Goal: Task Accomplishment & Management: Manage account settings

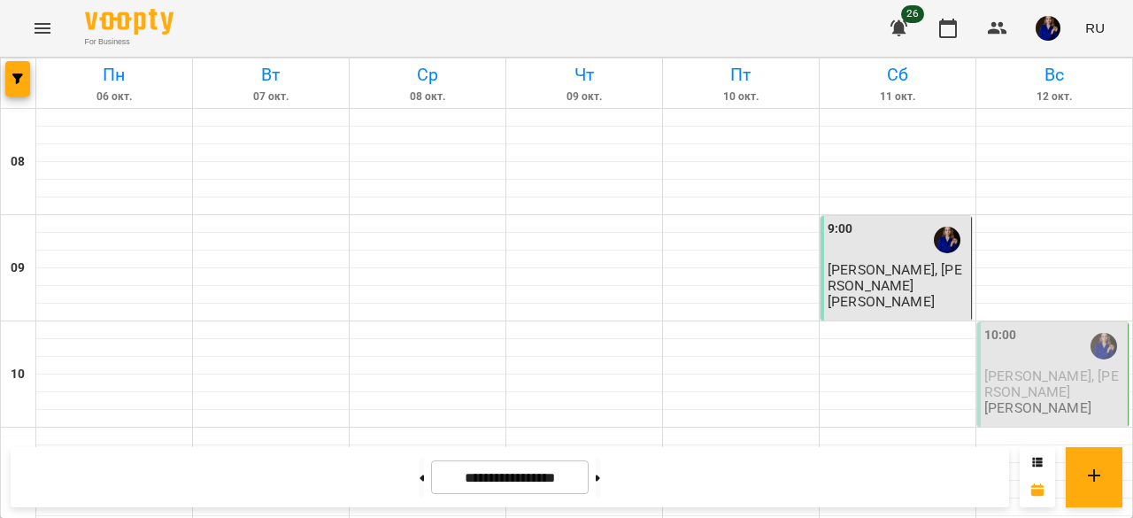
scroll to position [103, 0]
click at [1047, 367] on span "[PERSON_NAME], [PERSON_NAME]" at bounding box center [1051, 383] width 135 height 32
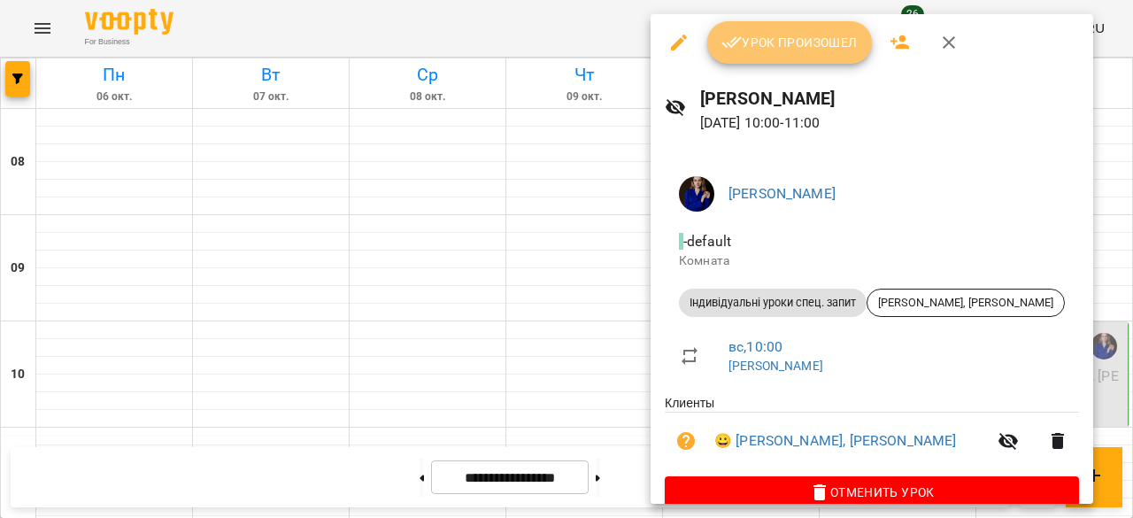
click at [812, 52] on span "Урок произошел" at bounding box center [789, 42] width 136 height 21
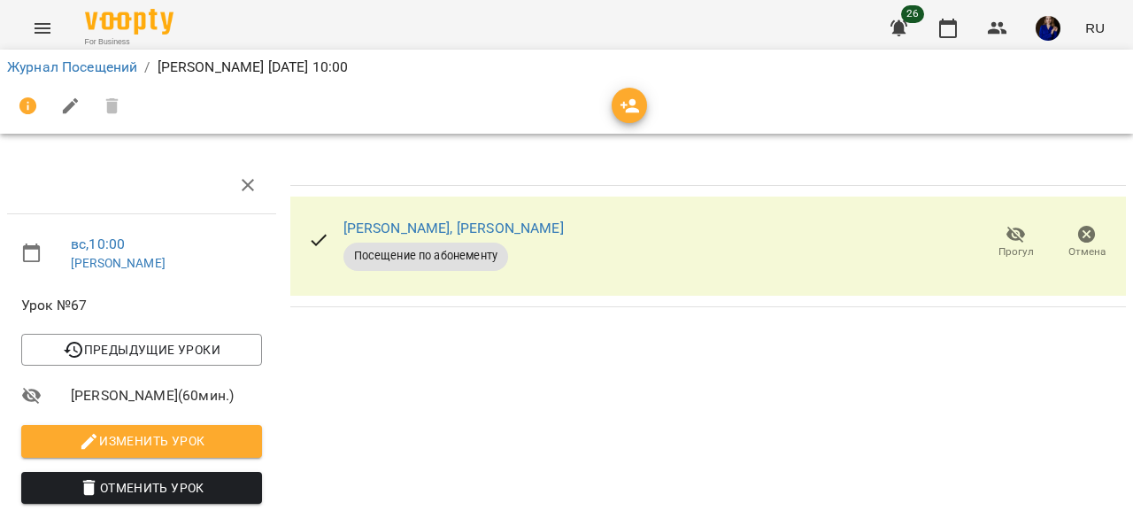
click at [50, 76] on li "Журнал Посещений" at bounding box center [72, 67] width 130 height 21
click at [124, 72] on link "Журнал Посещений" at bounding box center [72, 66] width 130 height 17
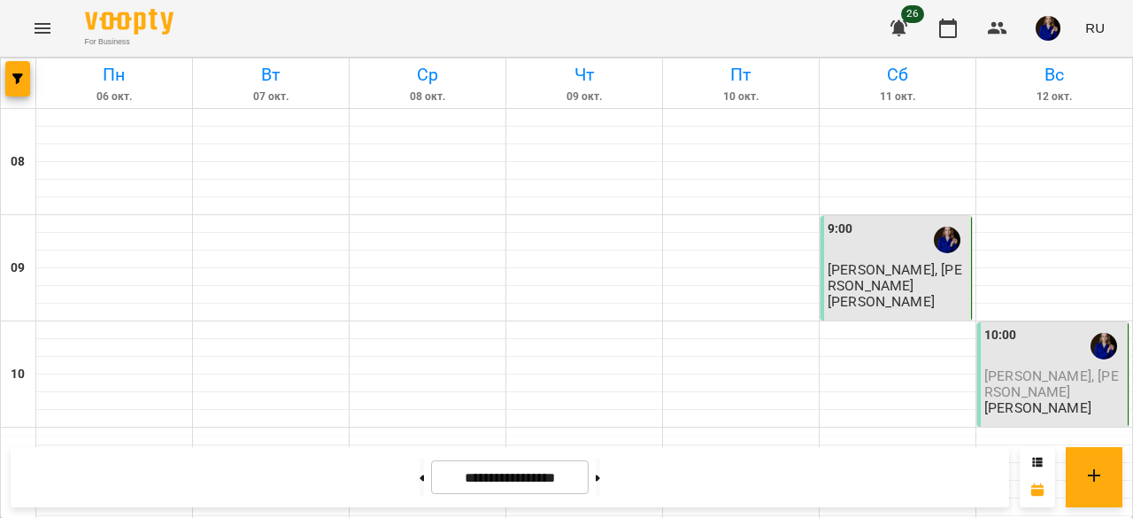
scroll to position [412, 0]
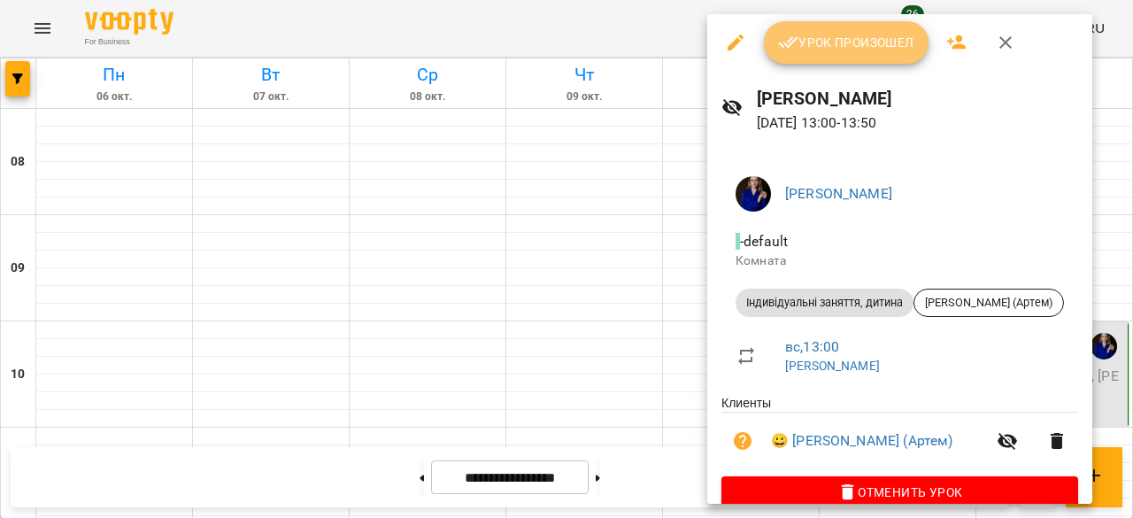
click at [819, 26] on button "Урок произошел" at bounding box center [846, 42] width 165 height 42
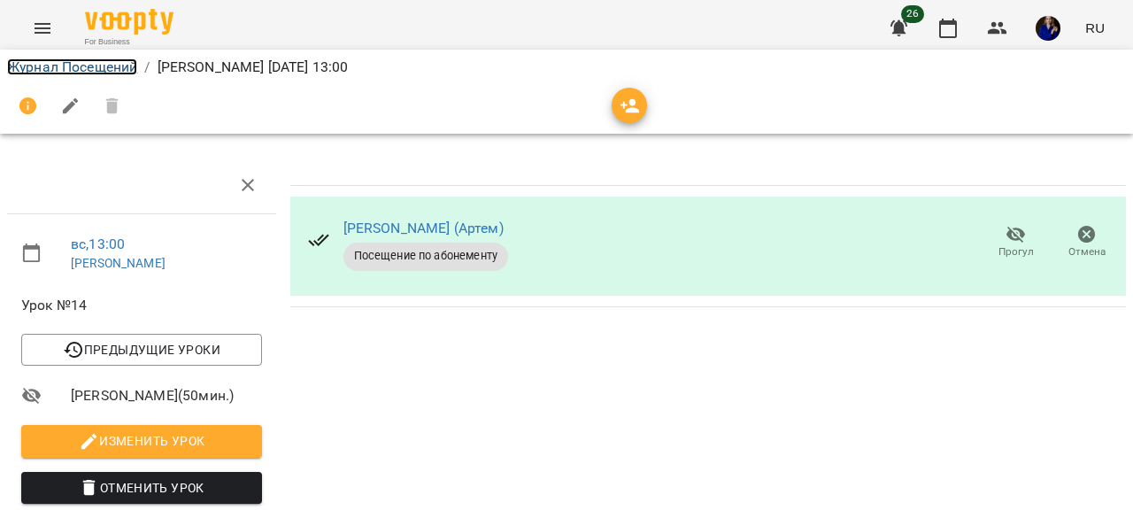
click at [61, 63] on link "Журнал Посещений" at bounding box center [72, 66] width 130 height 17
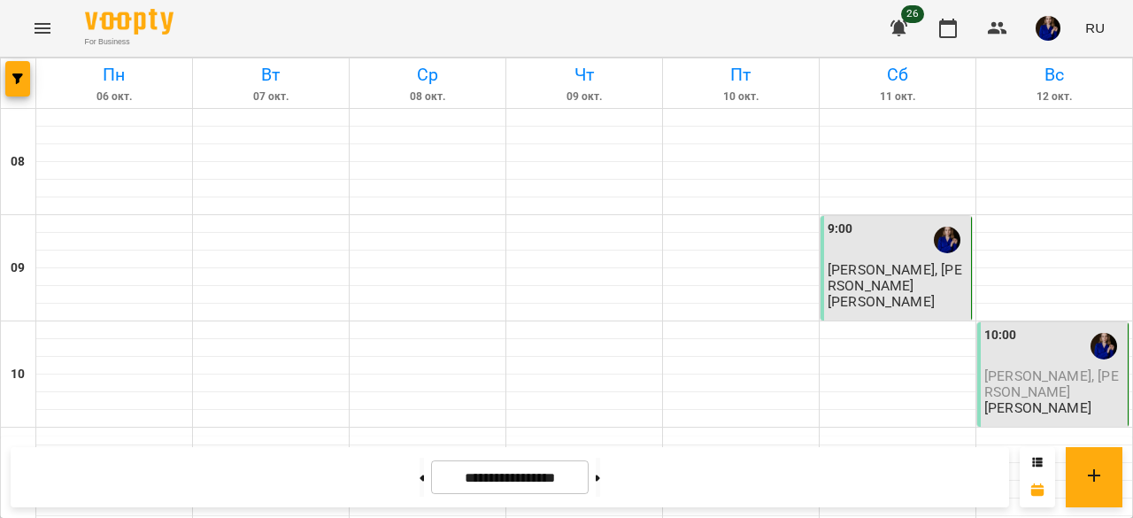
scroll to position [513, 0]
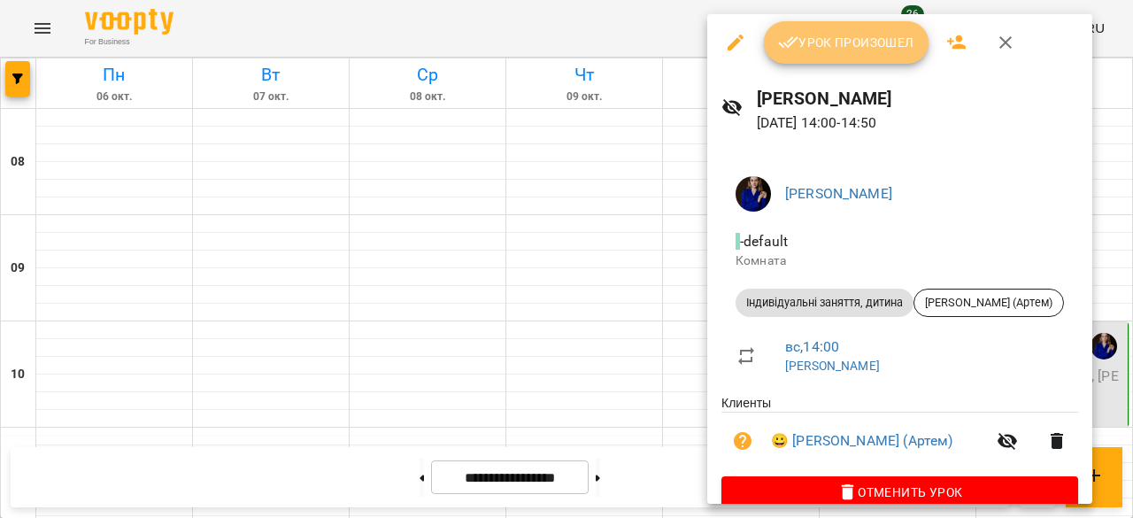
click at [867, 61] on button "Урок произошел" at bounding box center [846, 42] width 165 height 42
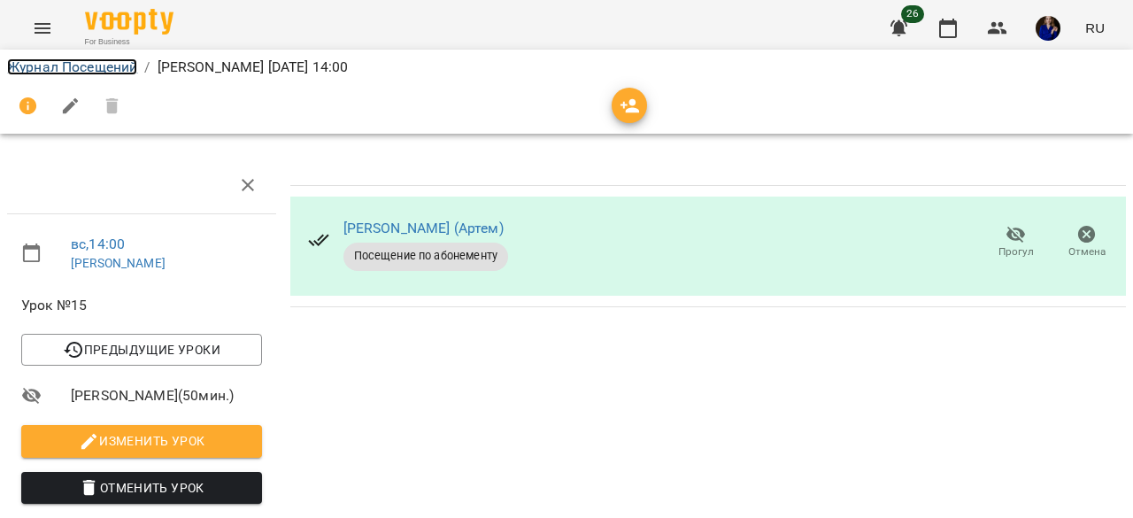
click at [90, 63] on link "Журнал Посещений" at bounding box center [72, 66] width 130 height 17
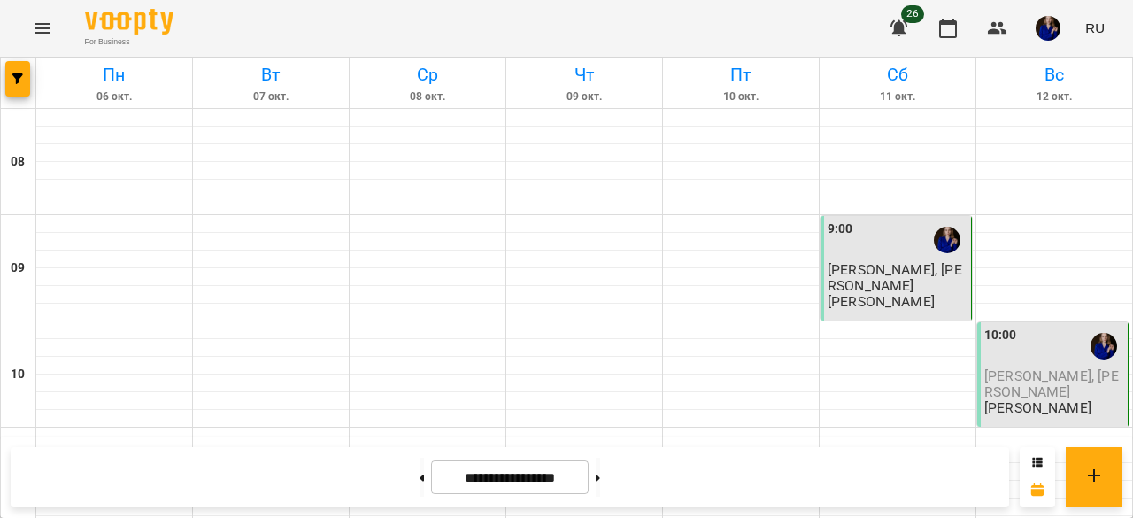
scroll to position [1073, 0]
click at [600, 487] on button at bounding box center [598, 477] width 4 height 39
type input "**********"
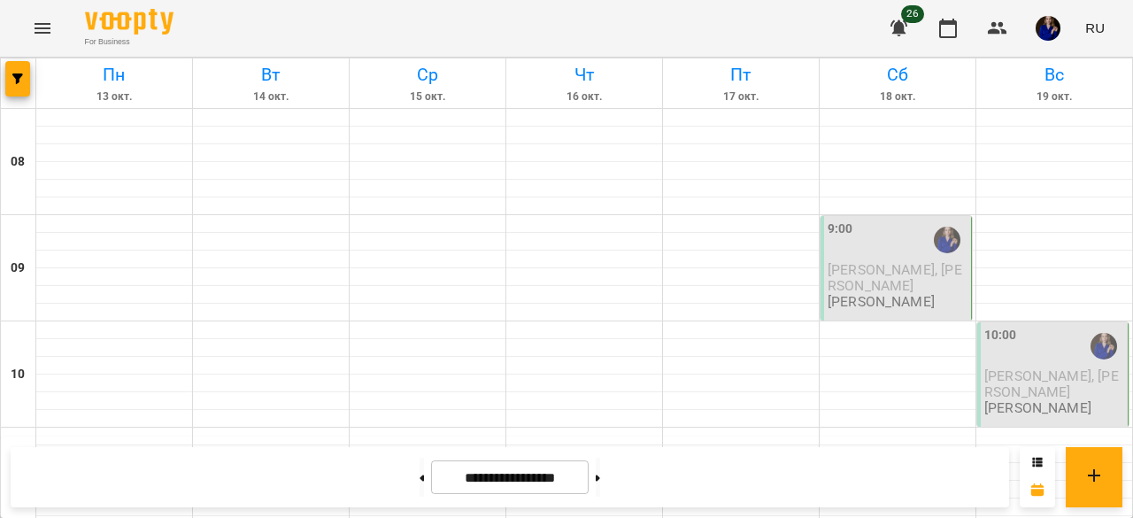
scroll to position [954, 0]
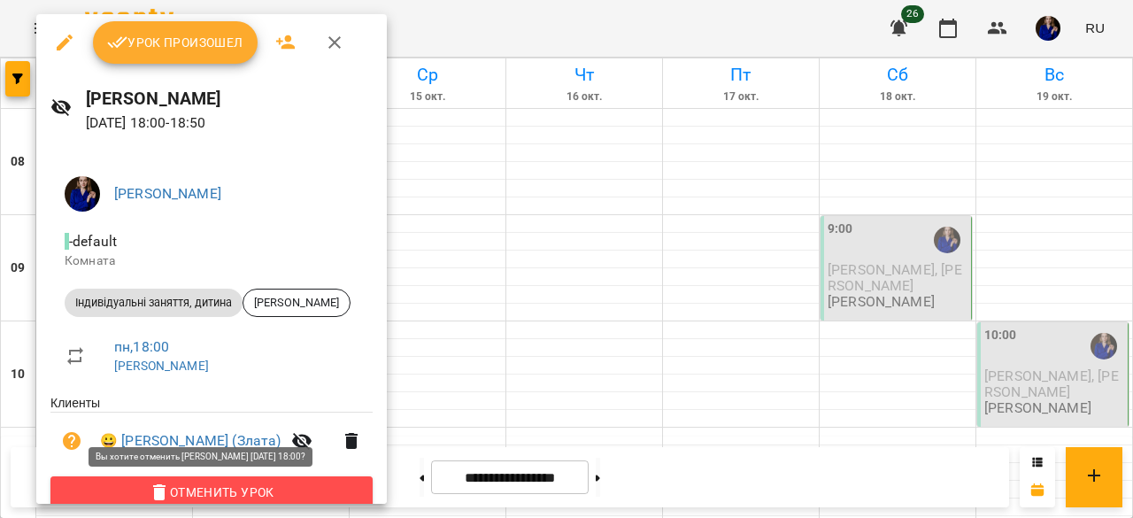
click at [267, 480] on button "Отменить Урок" at bounding box center [211, 492] width 322 height 32
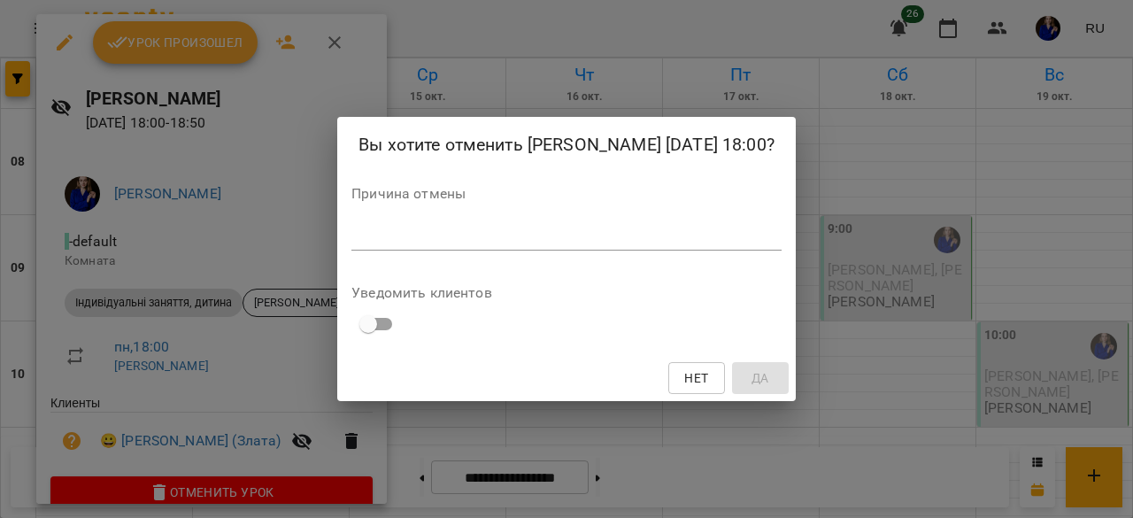
click at [402, 249] on div "*" at bounding box center [566, 236] width 430 height 28
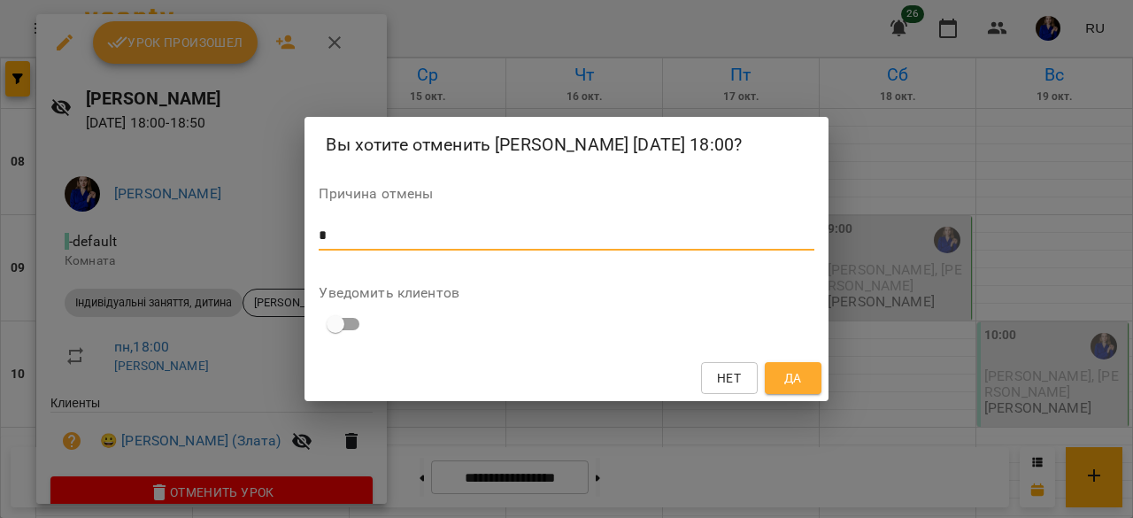
type textarea "*"
drag, startPoint x: 805, startPoint y: 374, endPoint x: 278, endPoint y: 353, distance: 527.9
click at [278, 353] on div "Вы хотите отменить [PERSON_NAME] [DATE] 18:00? Причина отмены * * Уведомить кли…" at bounding box center [566, 259] width 1133 height 518
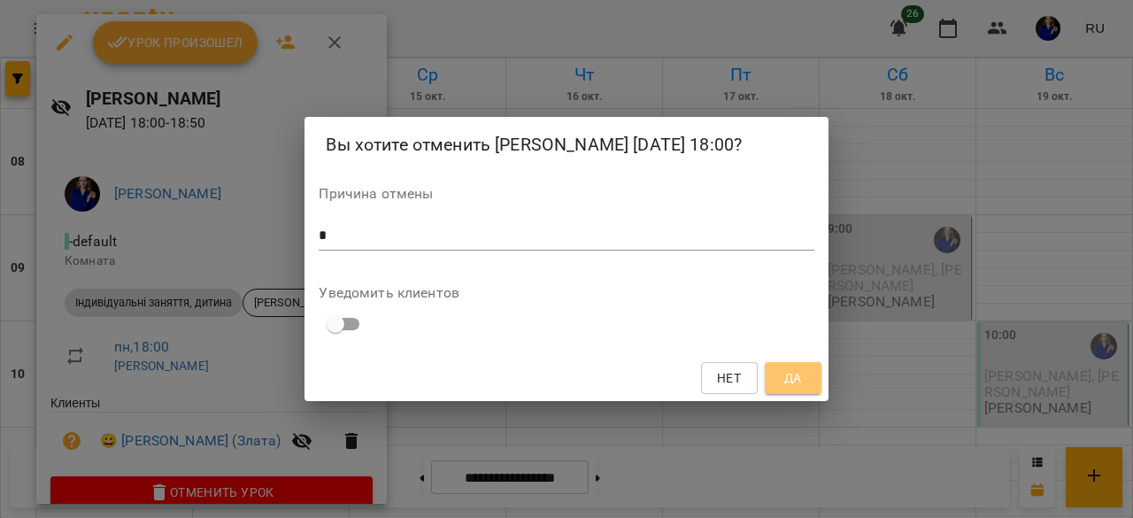
click at [805, 378] on span "Да" at bounding box center [793, 377] width 28 height 21
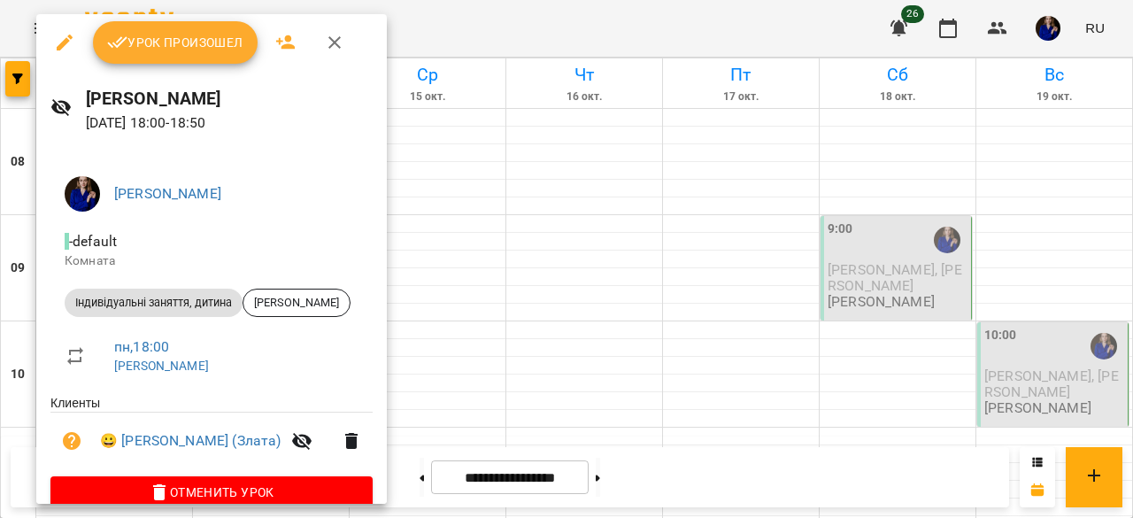
scroll to position [6, 0]
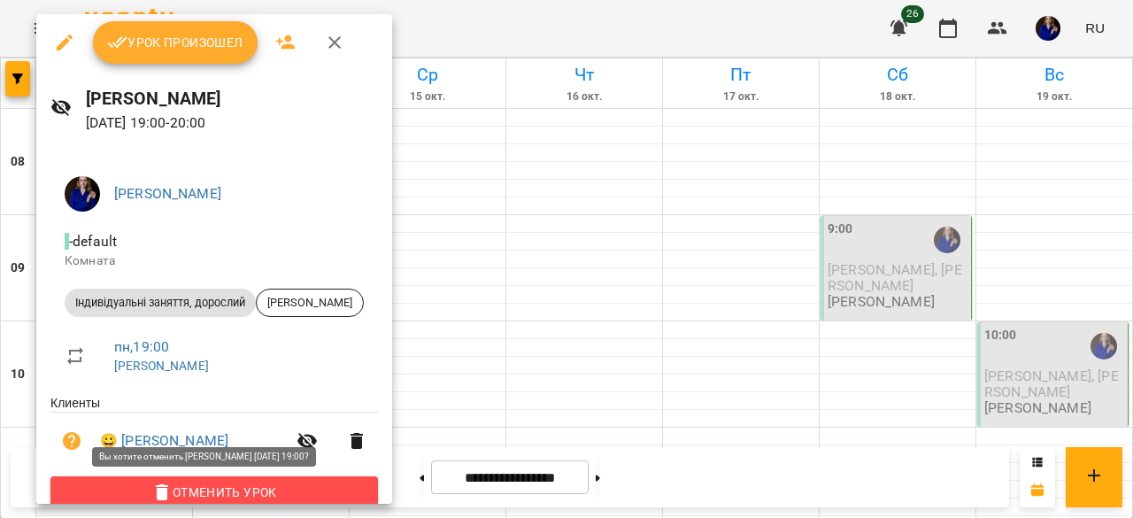
click at [326, 488] on span "Отменить Урок" at bounding box center [214, 491] width 299 height 21
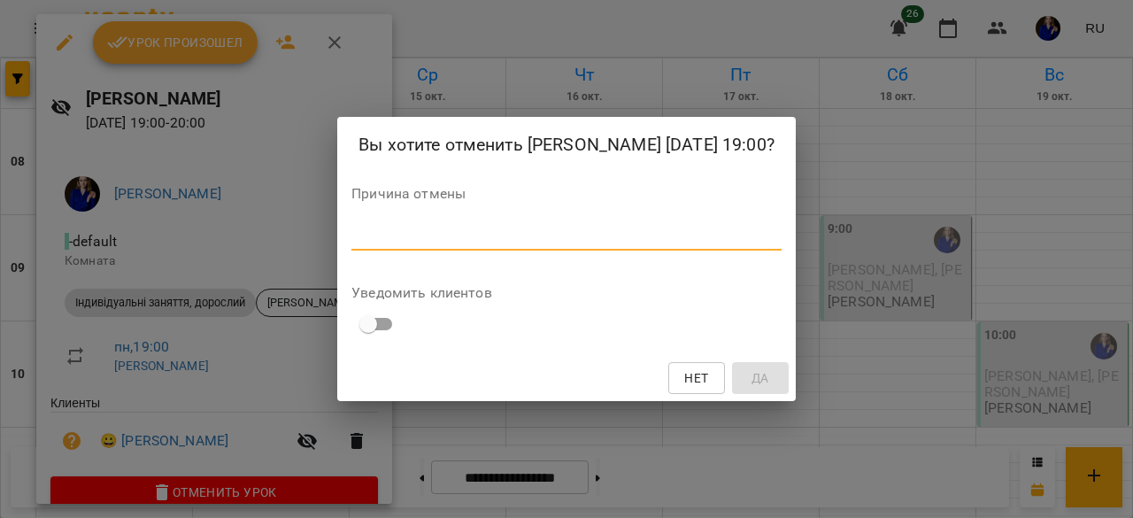
click at [531, 242] on textarea at bounding box center [566, 235] width 430 height 17
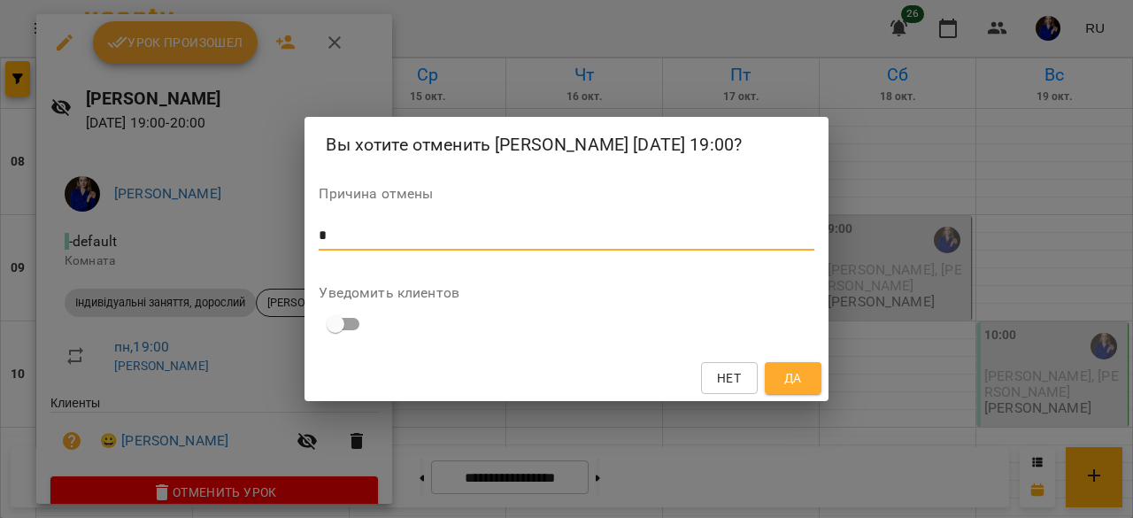
type textarea "*"
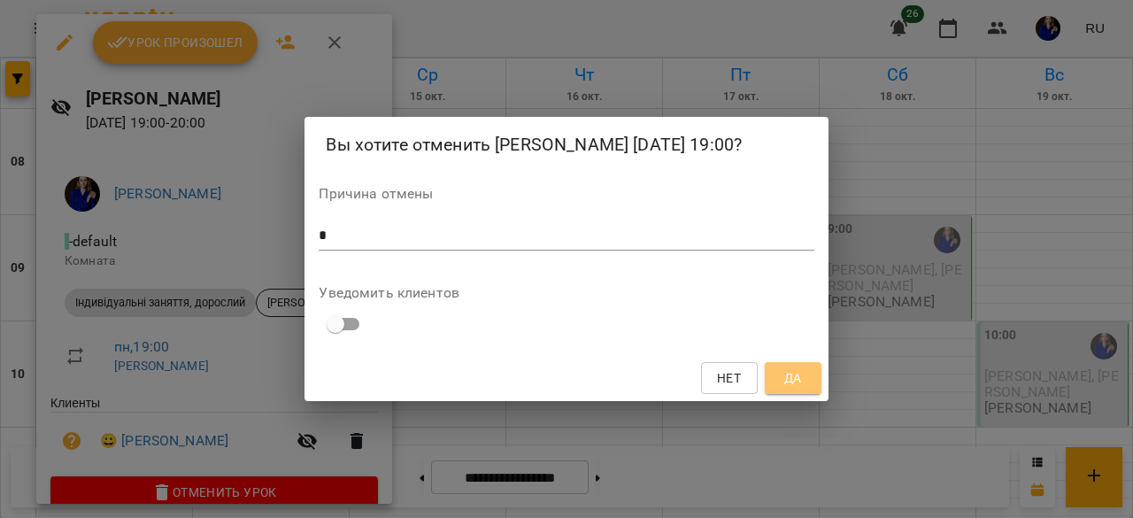
click at [796, 370] on span "Да" at bounding box center [793, 377] width 18 height 21
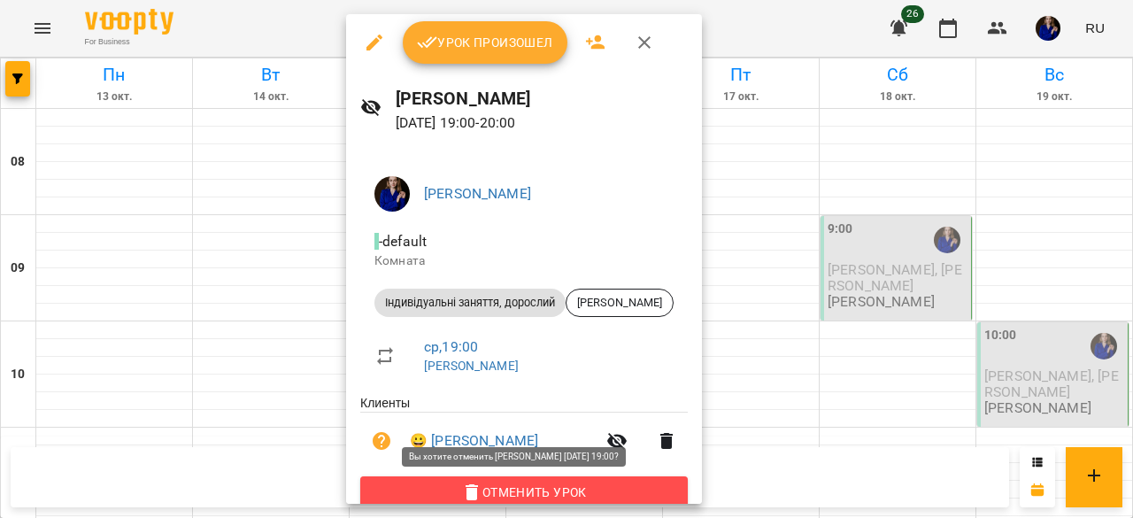
click at [538, 482] on button "Отменить Урок" at bounding box center [523, 492] width 327 height 32
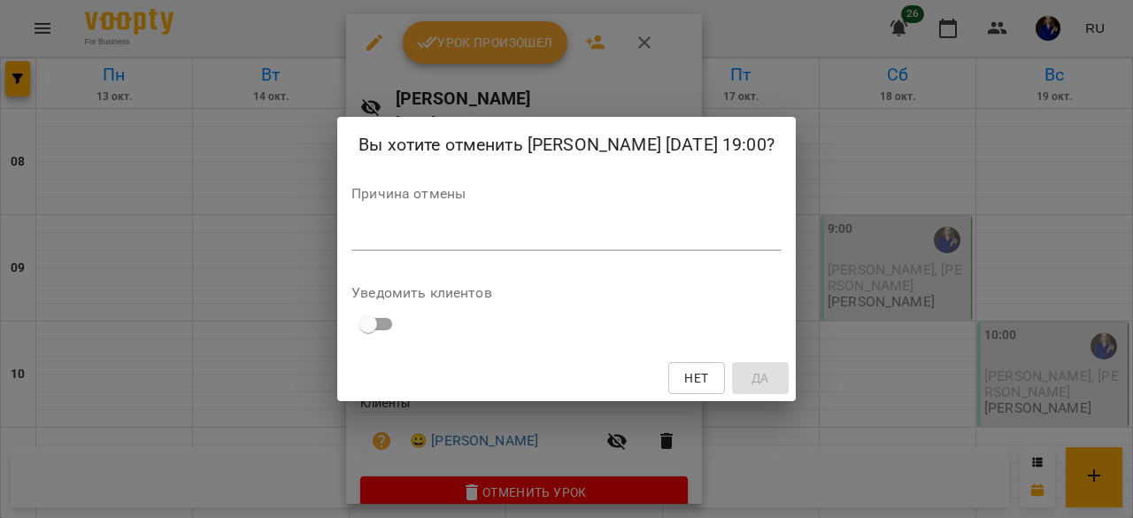
click at [709, 247] on div "*" at bounding box center [566, 236] width 430 height 28
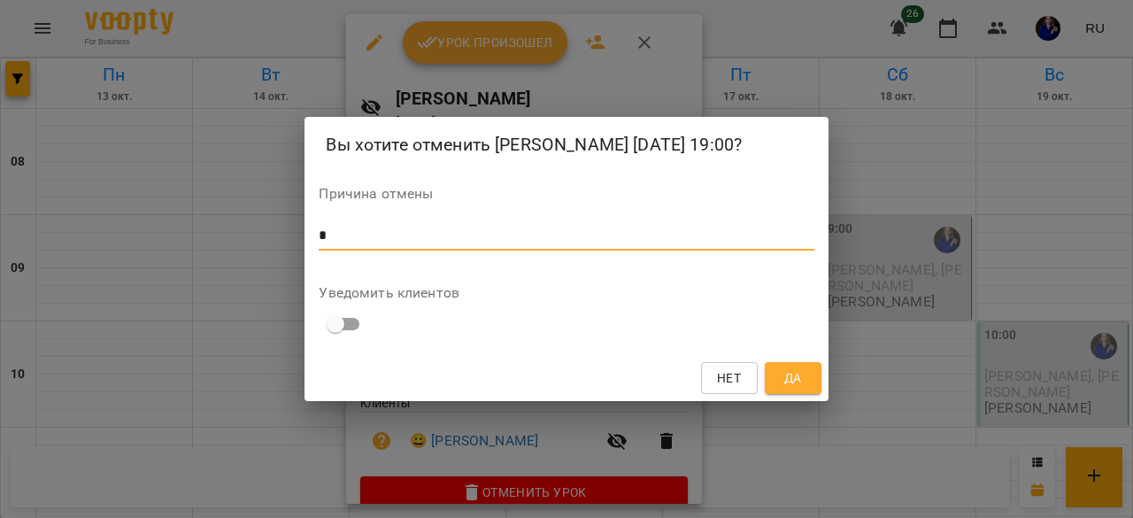
type textarea "*"
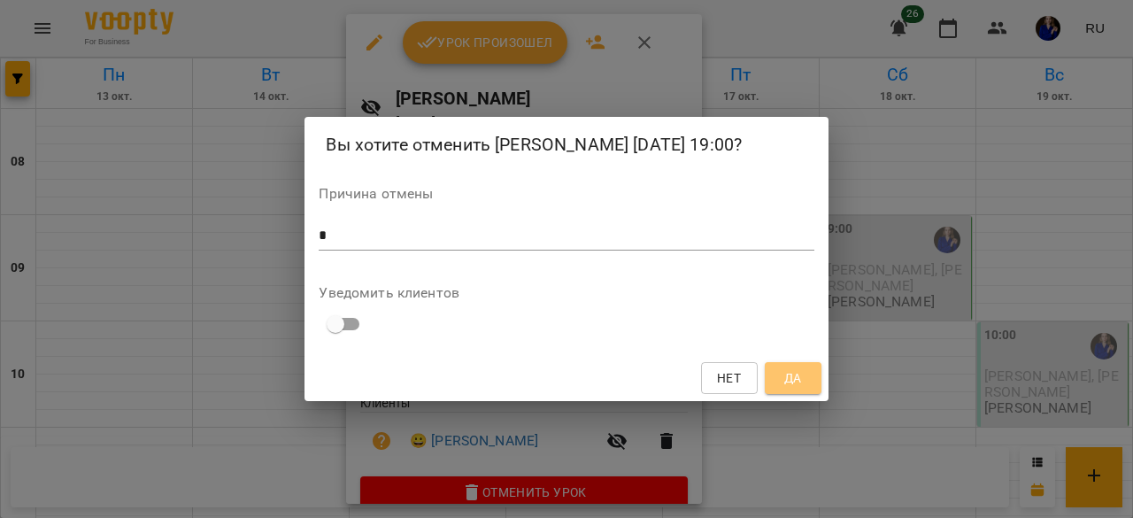
click at [815, 375] on button "Да" at bounding box center [793, 378] width 57 height 32
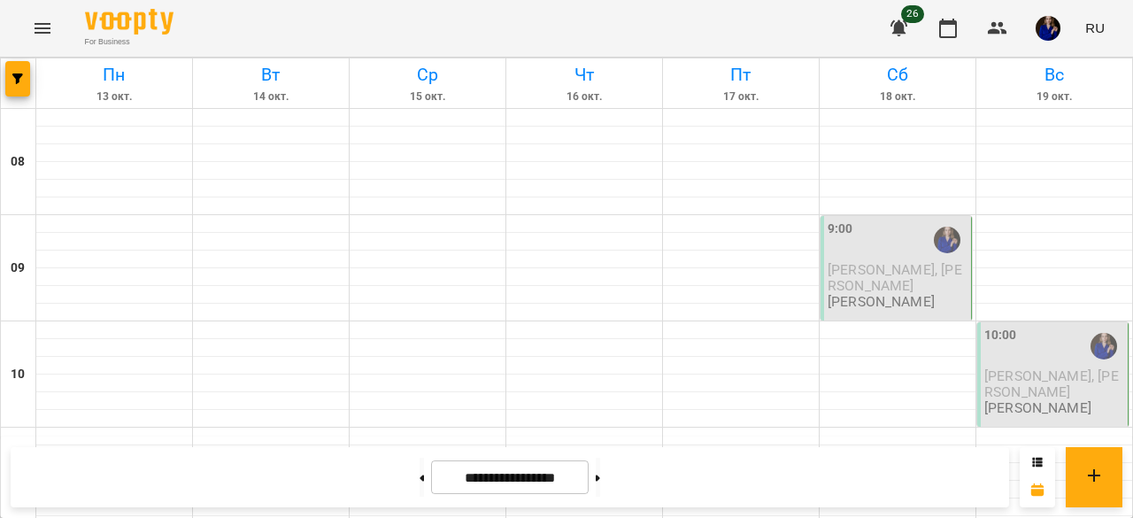
scroll to position [167, 0]
